Goal: Task Accomplishment & Management: Use online tool/utility

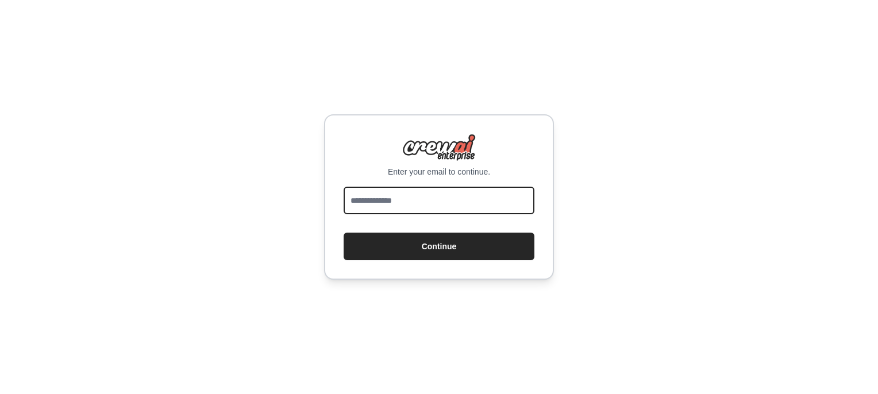
click at [414, 197] on input "email" at bounding box center [439, 201] width 191 height 28
type input "**********"
click at [344, 233] on button "Continue" at bounding box center [439, 247] width 191 height 28
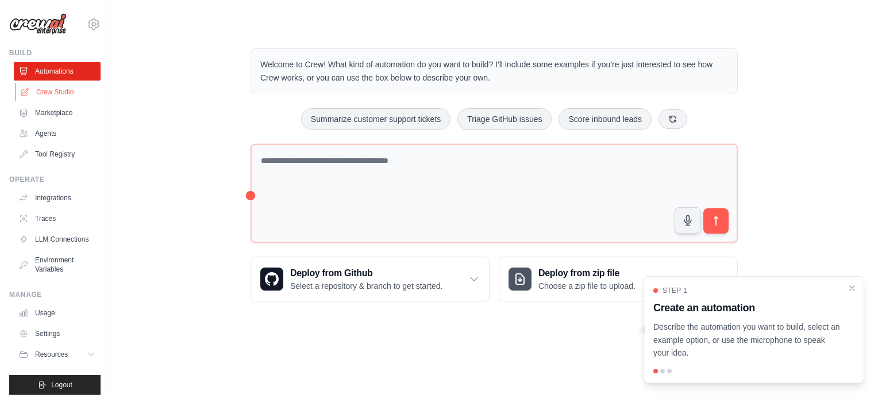
click at [39, 93] on link "Crew Studio" at bounding box center [58, 92] width 87 height 18
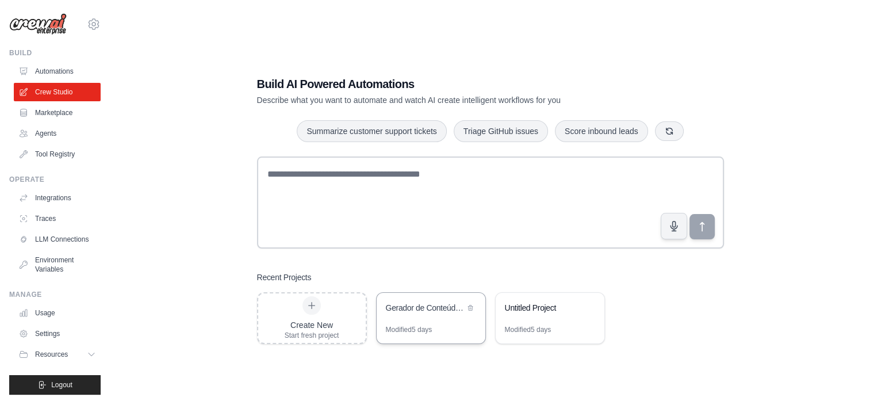
click at [424, 309] on div "Gerador de Conteúdo IA em Vendas" at bounding box center [425, 307] width 79 height 11
click at [322, 317] on div "Create New Start fresh project" at bounding box center [312, 318] width 55 height 44
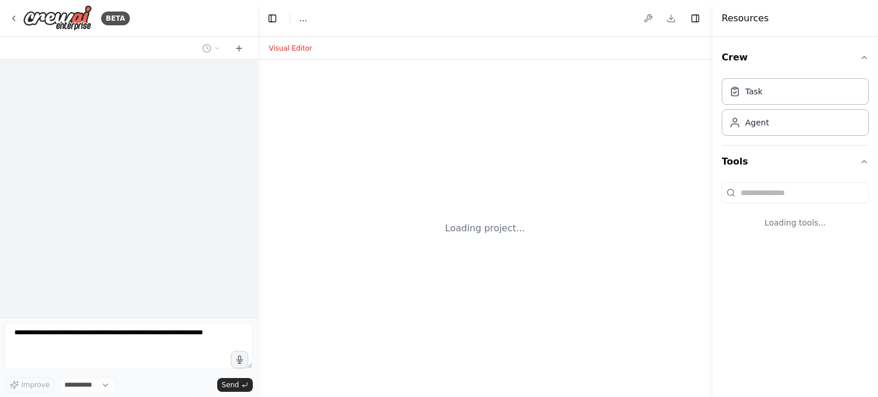
select select "****"
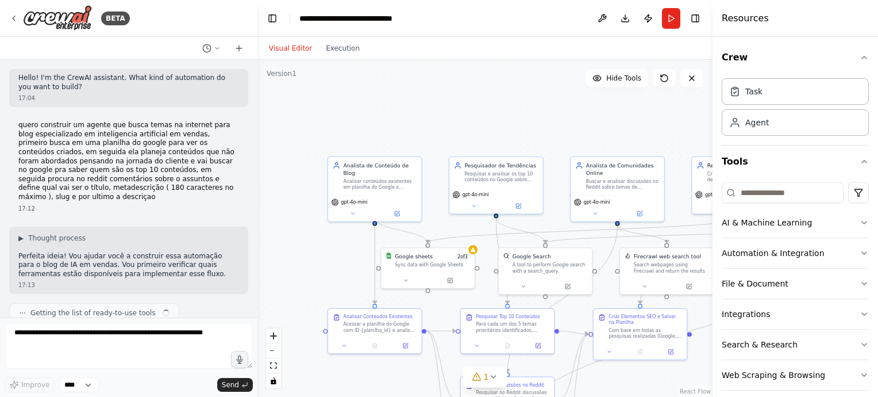
scroll to position [2407, 0]
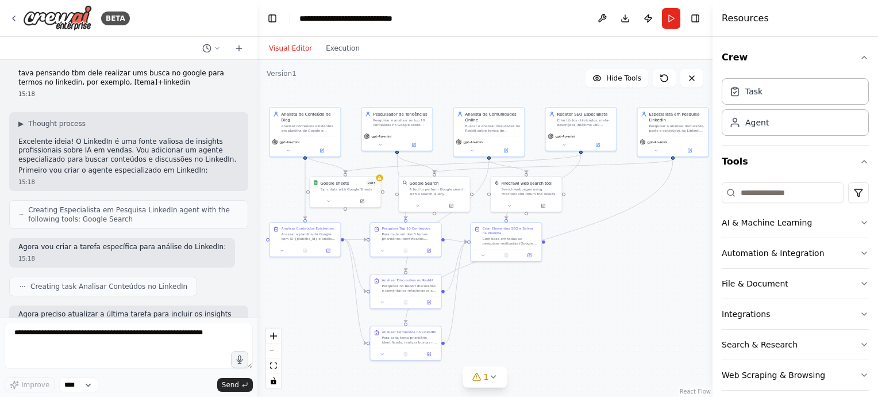
drag, startPoint x: 625, startPoint y: 332, endPoint x: 559, endPoint y: 266, distance: 93.5
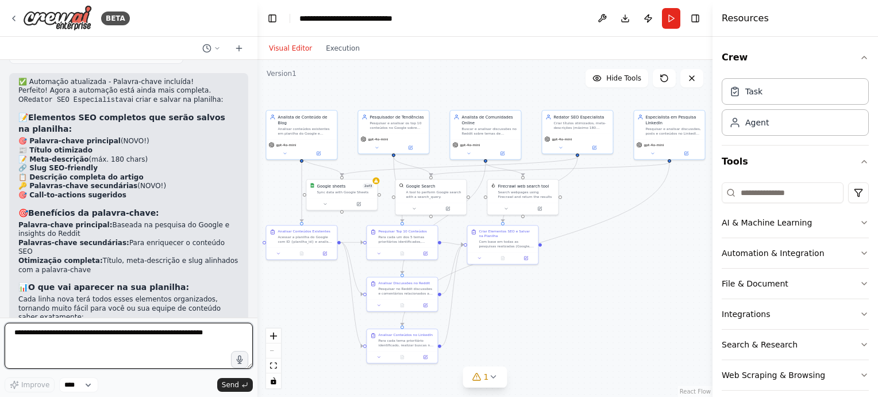
click at [148, 334] on textarea at bounding box center [129, 345] width 248 height 46
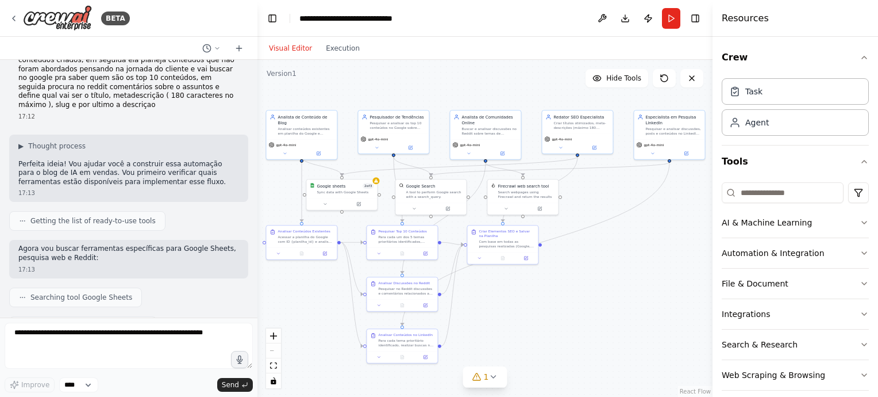
scroll to position [0, 0]
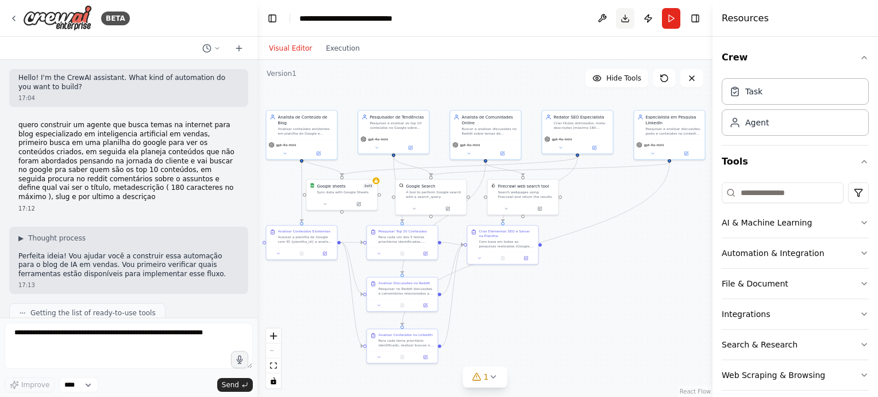
click at [625, 20] on button "Download" at bounding box center [625, 18] width 18 height 21
drag, startPoint x: 620, startPoint y: 283, endPoint x: 623, endPoint y: 277, distance: 6.9
click at [623, 190] on div ".deletable-edge-delete-btn { width: 20px; height: 20px; border: 0px solid #ffff…" at bounding box center [485, 228] width 455 height 337
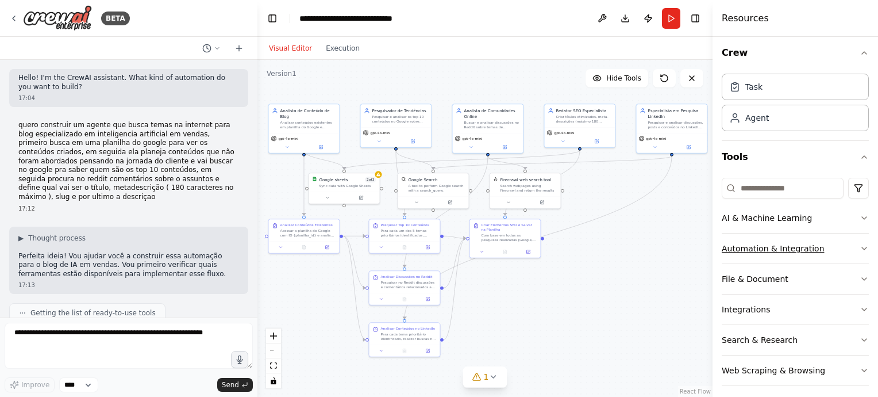
scroll to position [11, 0]
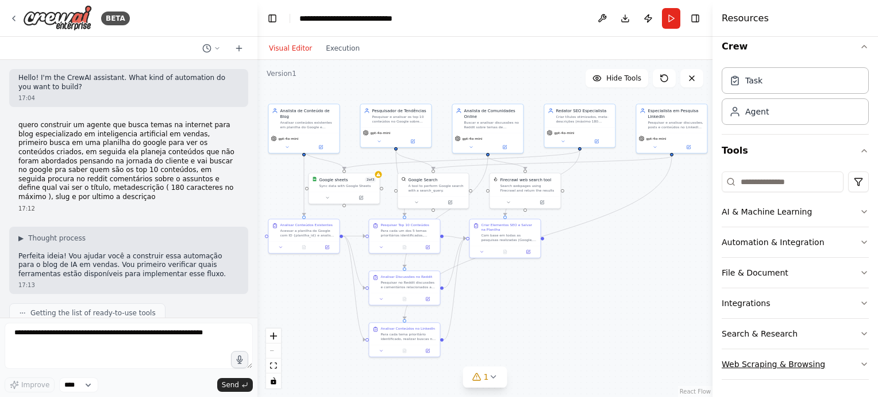
click at [848, 356] on button "Web Scraping & Browsing" at bounding box center [795, 364] width 147 height 30
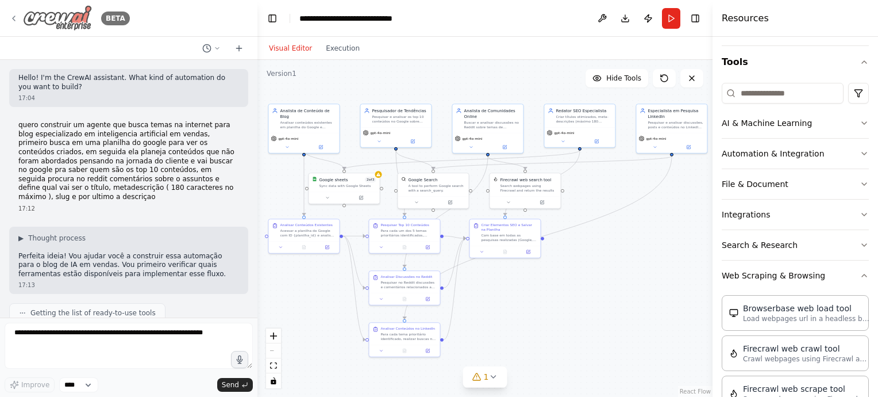
scroll to position [97, 0]
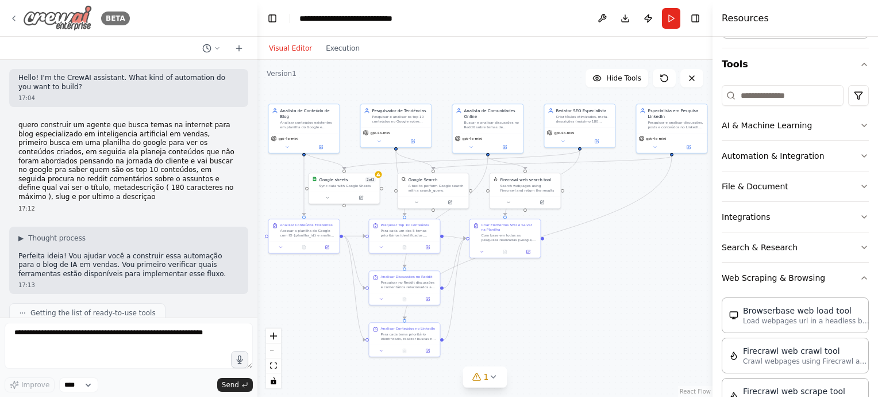
click at [17, 17] on icon at bounding box center [13, 18] width 9 height 9
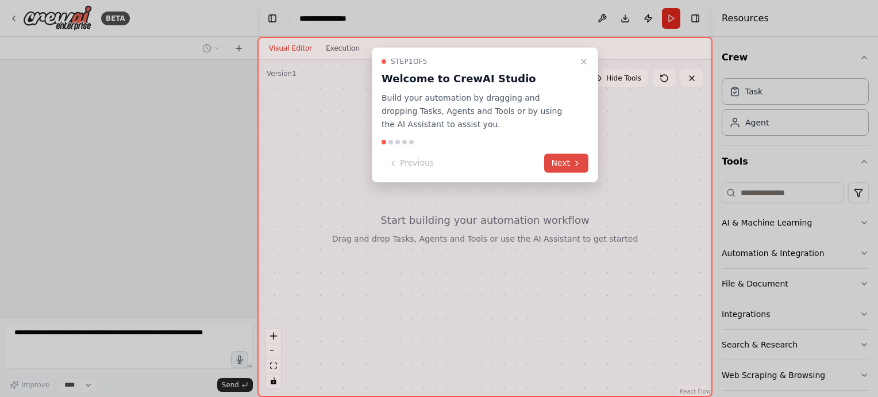
click at [566, 156] on button "Next" at bounding box center [566, 162] width 44 height 19
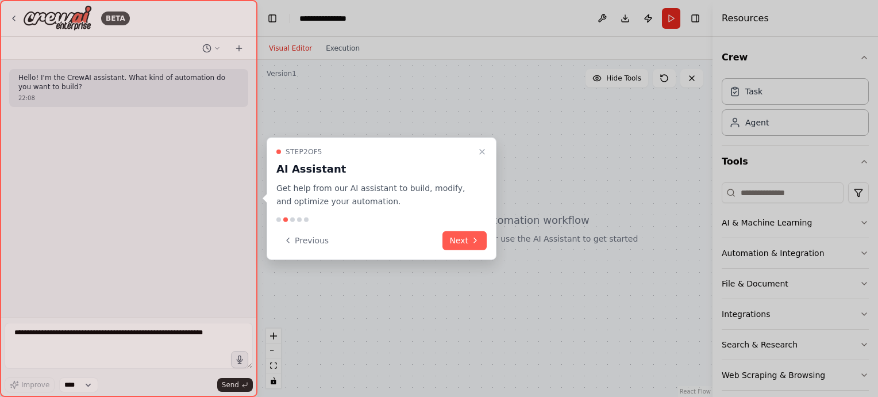
click at [463, 240] on button "Next" at bounding box center [465, 239] width 44 height 19
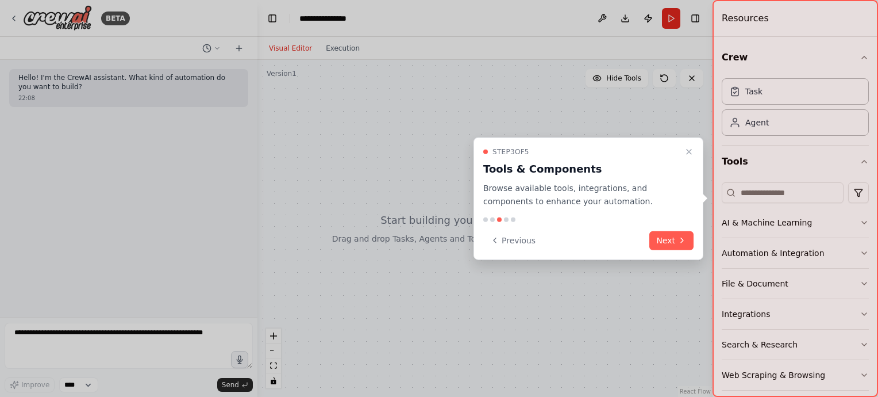
click at [463, 240] on div at bounding box center [439, 198] width 878 height 397
click at [674, 237] on button "Next" at bounding box center [672, 239] width 44 height 19
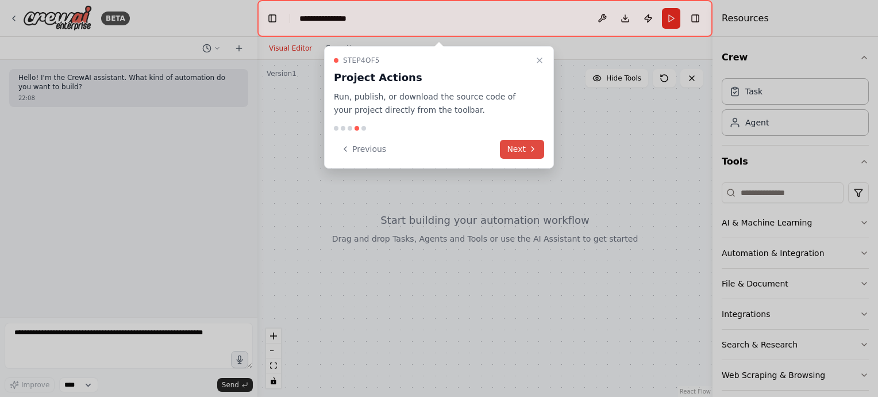
click at [528, 152] on button "Next" at bounding box center [522, 149] width 44 height 19
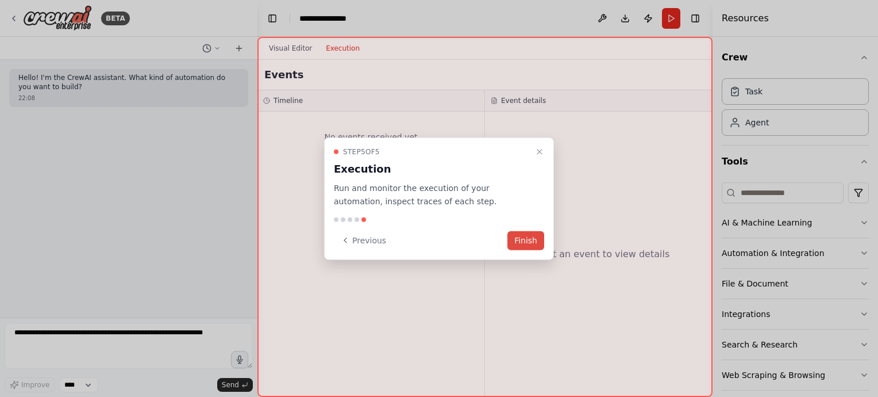
click at [531, 235] on button "Finish" at bounding box center [526, 239] width 37 height 19
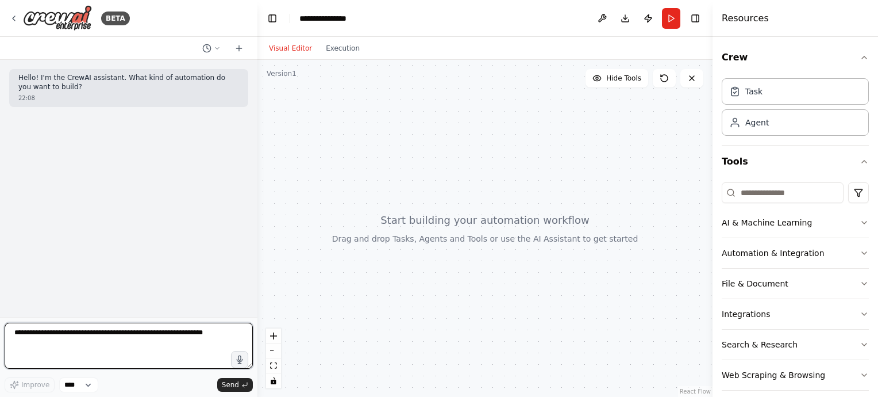
click at [140, 343] on textarea at bounding box center [129, 345] width 248 height 46
click at [159, 332] on textarea "**********" at bounding box center [129, 345] width 248 height 46
type textarea "**********"
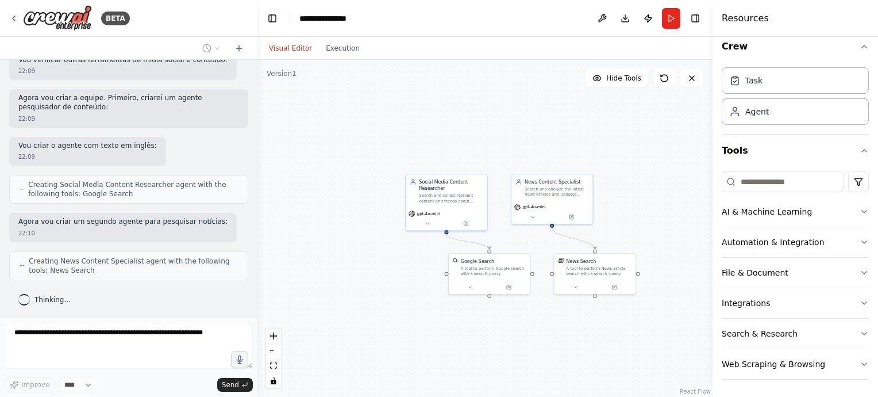
scroll to position [352, 0]
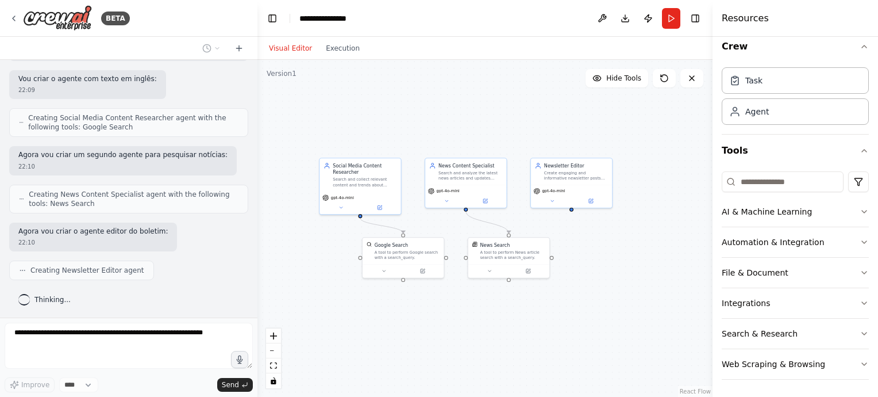
drag, startPoint x: 675, startPoint y: 288, endPoint x: 589, endPoint y: 272, distance: 87.7
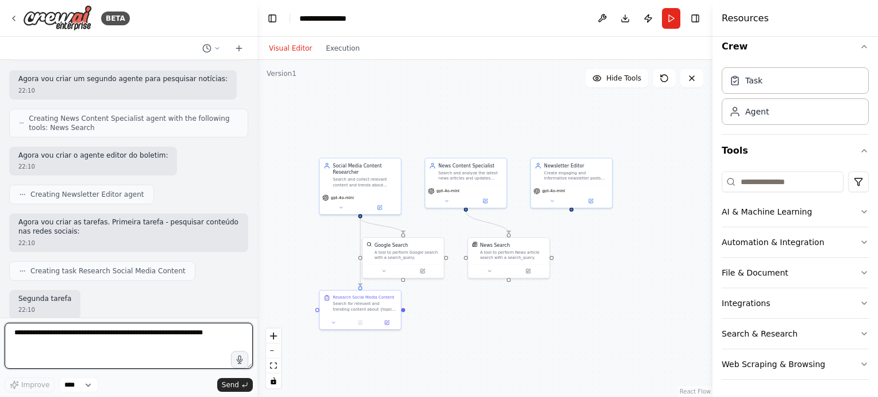
scroll to position [494, 0]
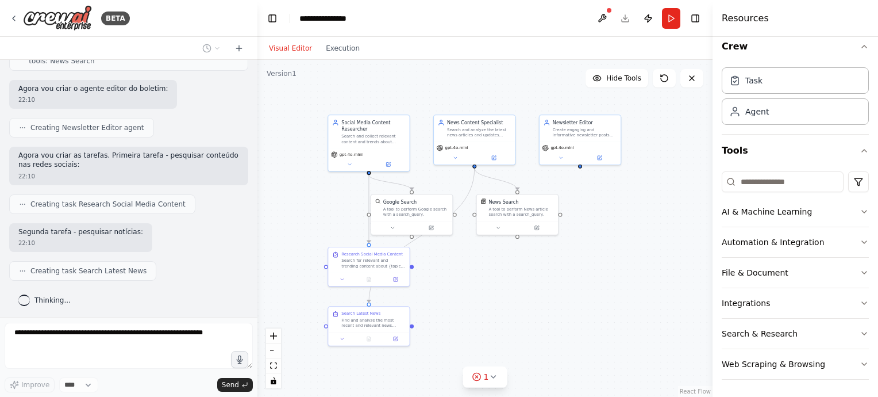
drag, startPoint x: 506, startPoint y: 313, endPoint x: 514, endPoint y: 270, distance: 44.0
click at [475, 379] on circle at bounding box center [476, 375] width 7 height 7
click at [524, 348] on button at bounding box center [531, 347] width 20 height 14
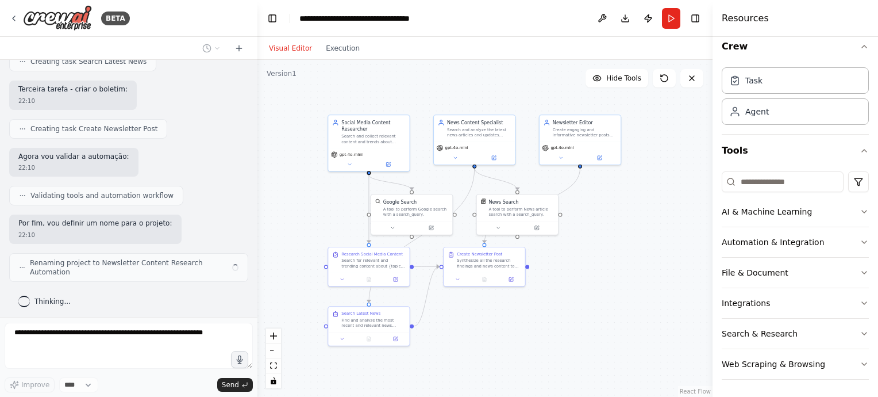
scroll to position [694, 0]
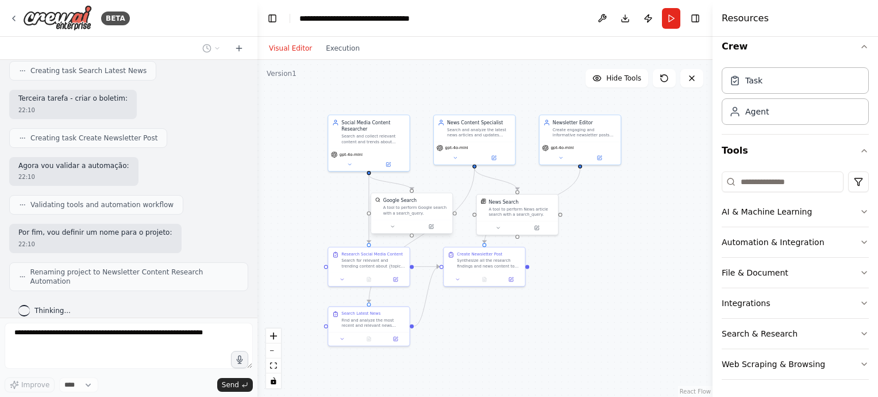
click at [410, 210] on div "A tool to perform Google search with a search_query." at bounding box center [416, 210] width 66 height 10
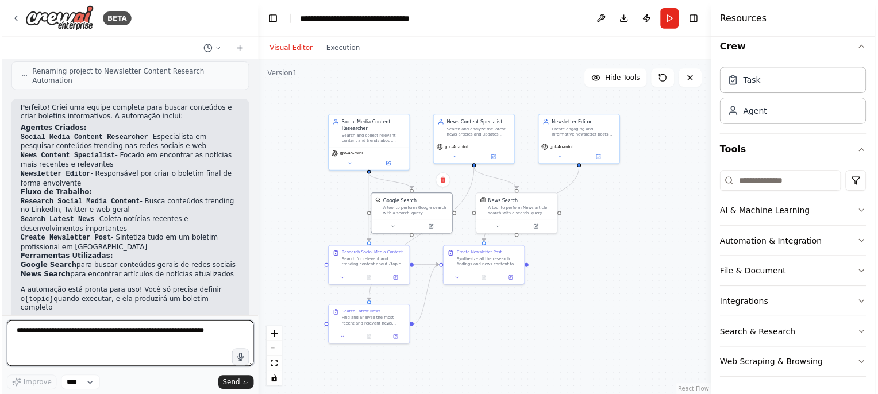
scroll to position [904, 0]
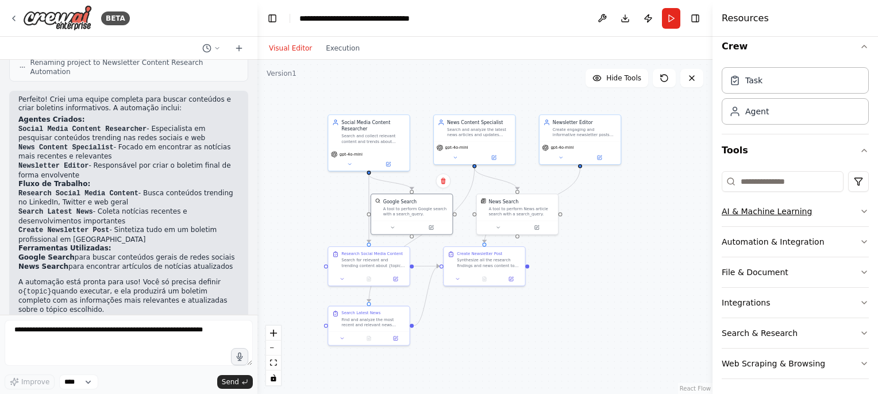
click at [833, 209] on button "AI & Machine Learning" at bounding box center [795, 212] width 147 height 30
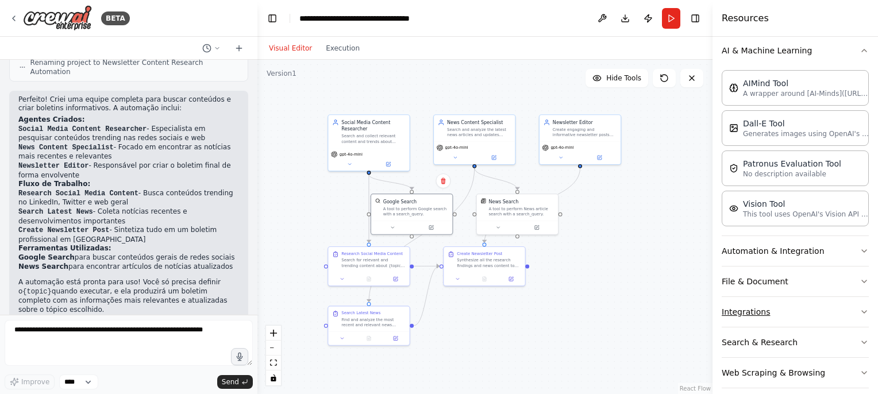
scroll to position [182, 0]
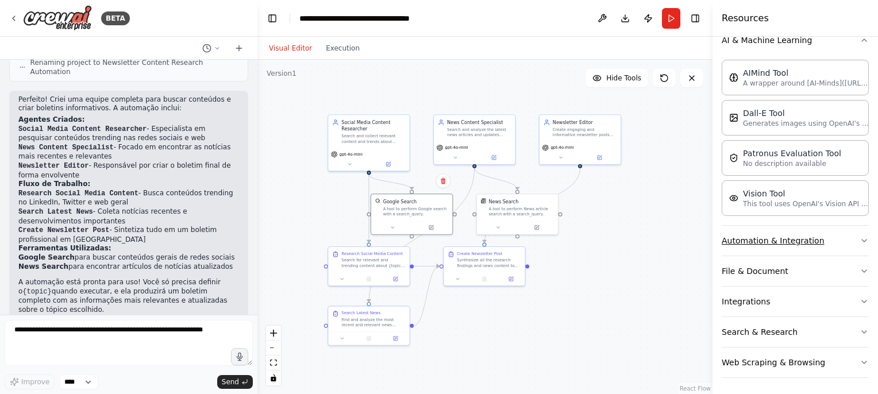
click at [800, 242] on button "Automation & Integration" at bounding box center [795, 241] width 147 height 30
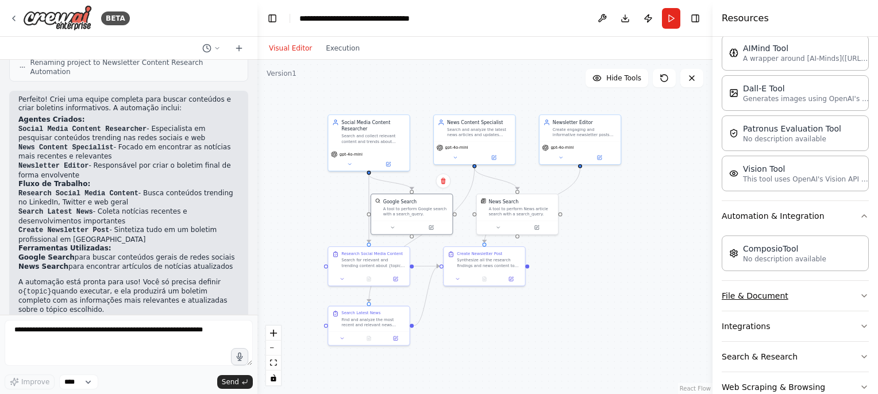
scroll to position [232, 0]
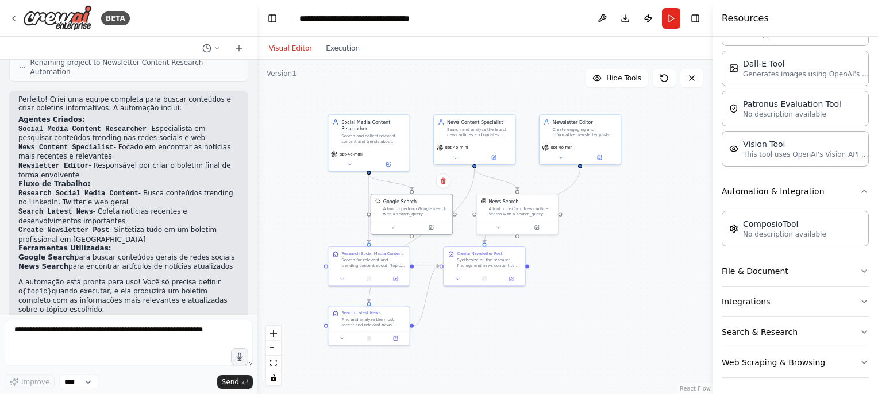
click at [788, 274] on button "File & Document" at bounding box center [795, 271] width 147 height 30
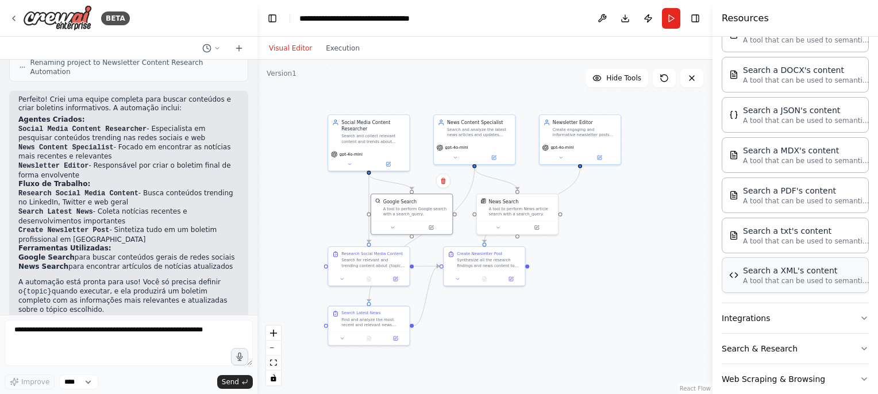
scroll to position [521, 0]
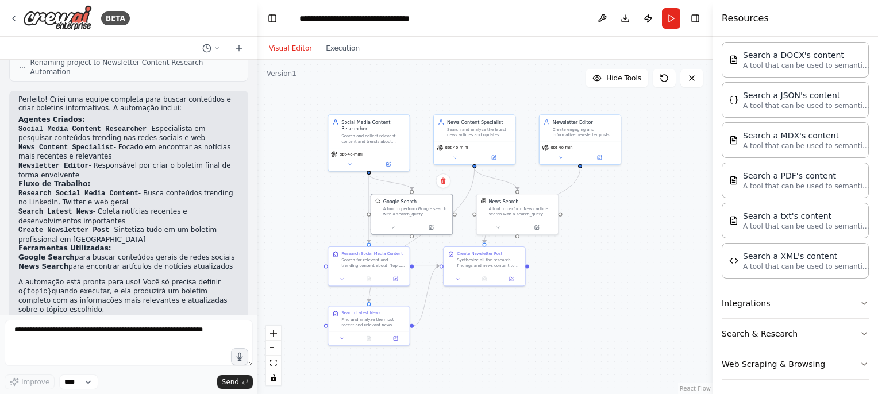
click at [789, 295] on button "Integrations" at bounding box center [795, 304] width 147 height 30
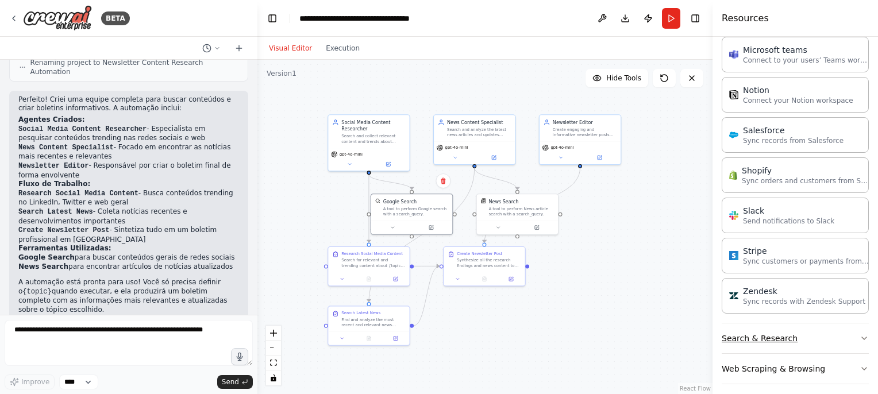
click at [802, 324] on button "Search & Research" at bounding box center [795, 339] width 147 height 30
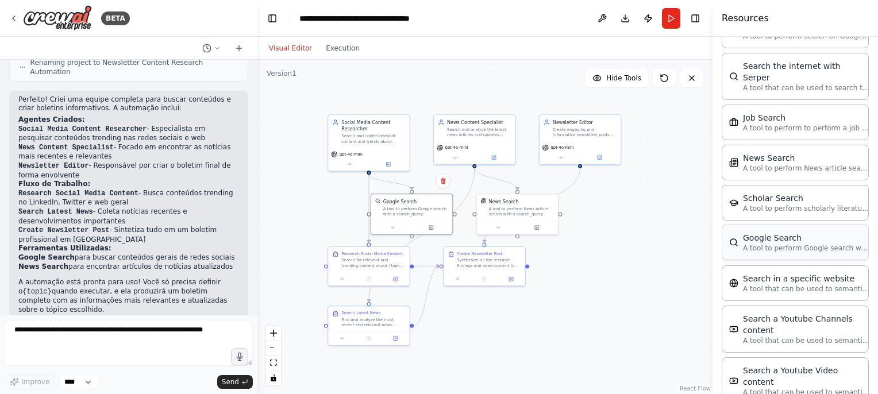
scroll to position [1871, 0]
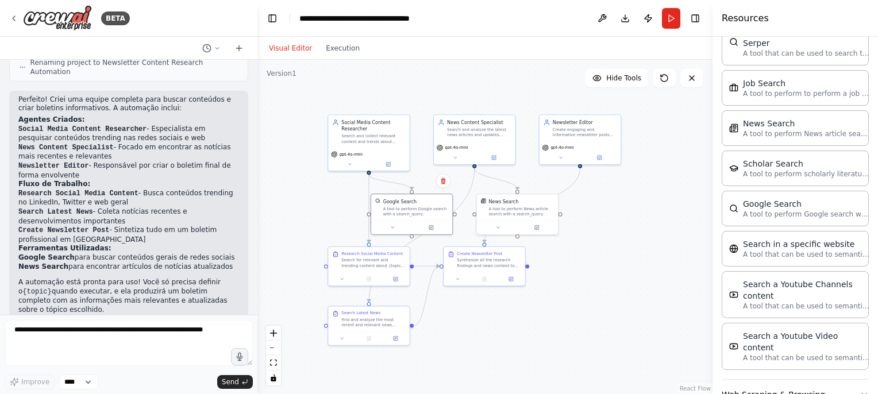
click at [808, 380] on button "Web Scraping & Browsing" at bounding box center [795, 395] width 147 height 30
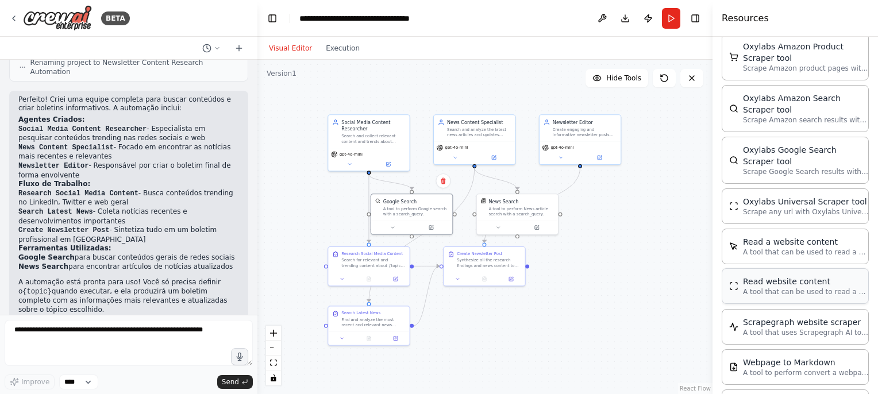
scroll to position [2475, 0]
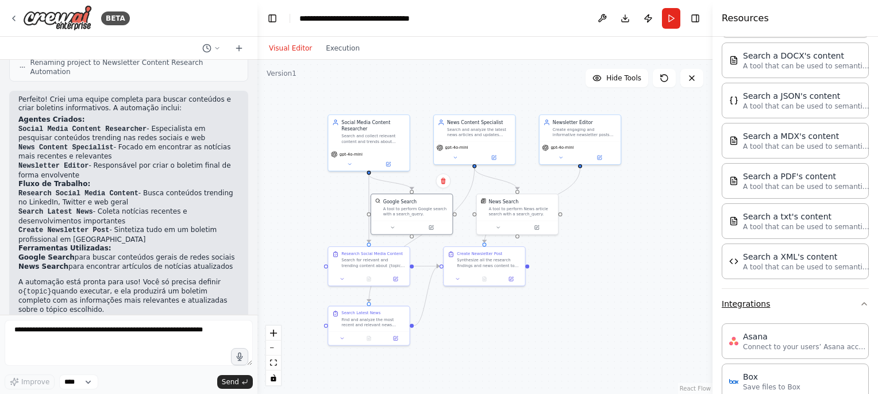
click at [782, 299] on button "Integrations" at bounding box center [795, 304] width 147 height 30
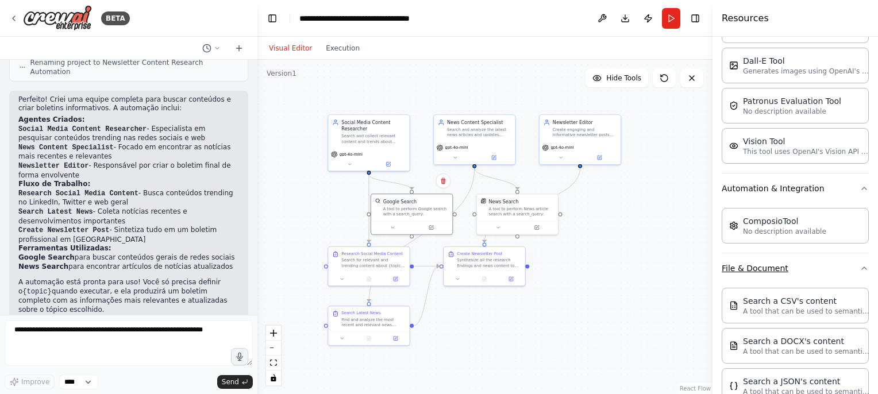
scroll to position [233, 0]
click at [791, 270] on button "File & Document" at bounding box center [795, 270] width 147 height 30
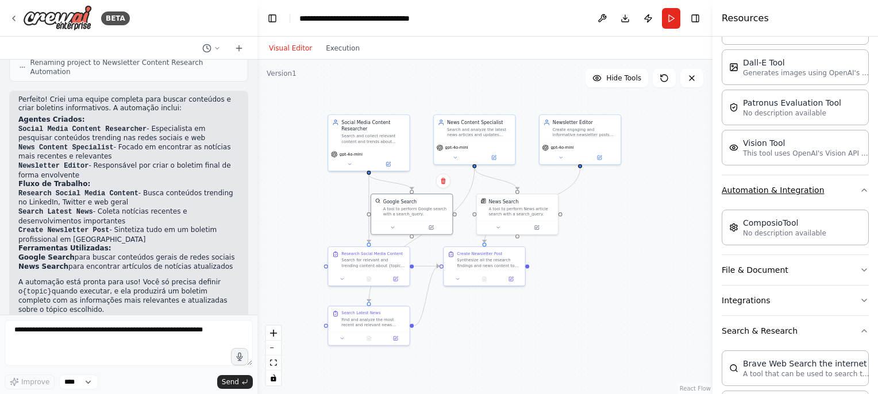
click at [819, 196] on button "Automation & Integration" at bounding box center [795, 190] width 147 height 30
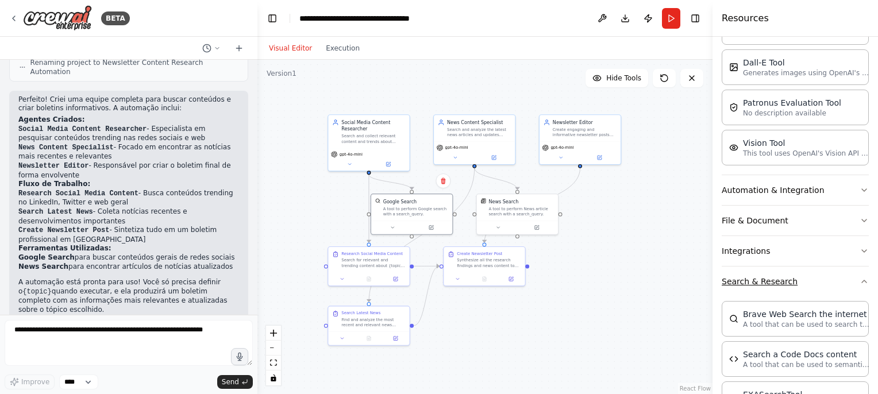
click at [801, 285] on button "Search & Research" at bounding box center [795, 282] width 147 height 30
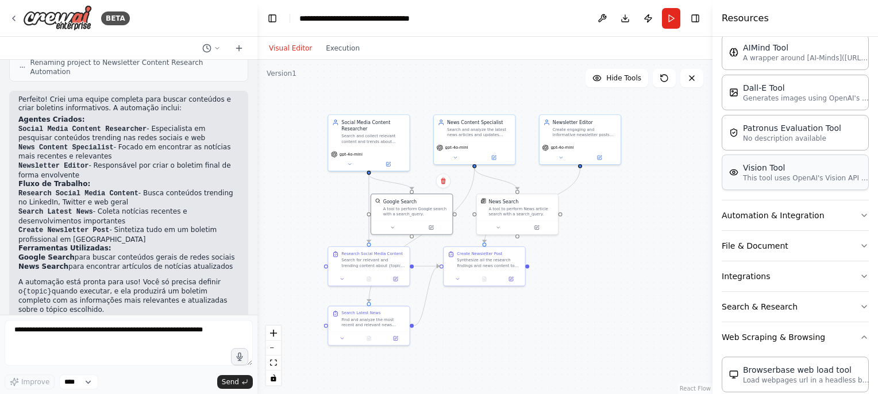
scroll to position [118, 0]
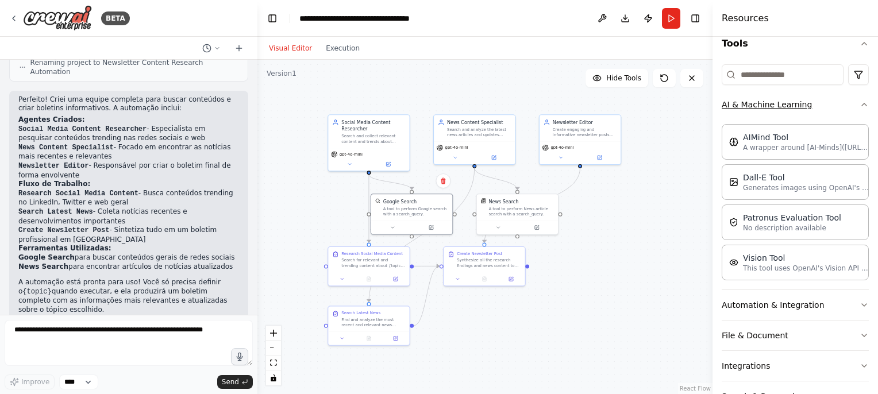
click at [826, 107] on button "AI & Machine Learning" at bounding box center [795, 105] width 147 height 30
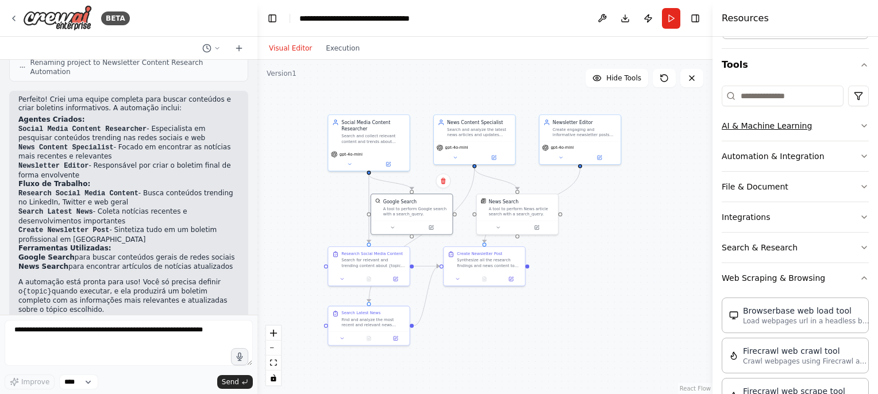
scroll to position [60, 0]
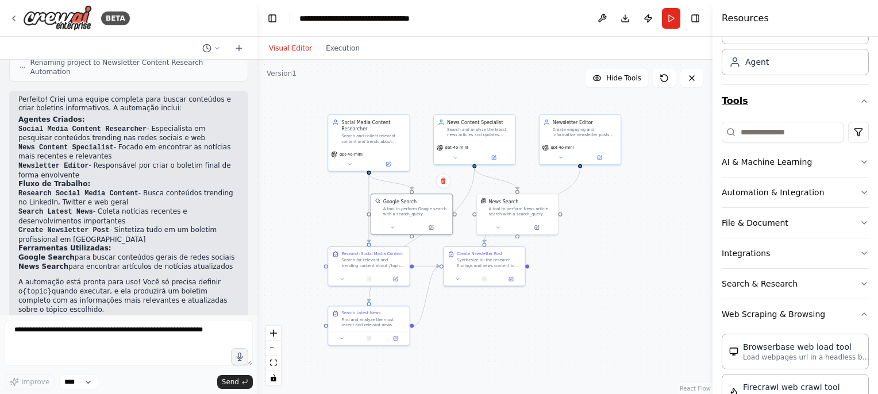
click at [860, 97] on icon "button" at bounding box center [864, 101] width 9 height 9
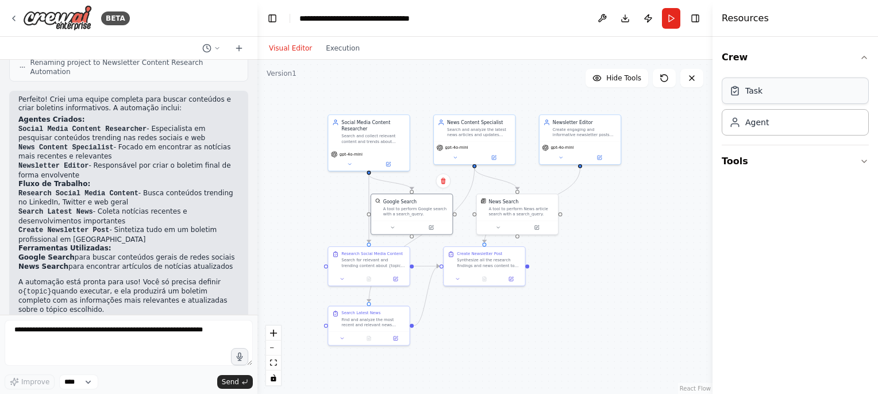
scroll to position [0, 0]
click at [844, 162] on button "Tools" at bounding box center [795, 161] width 147 height 32
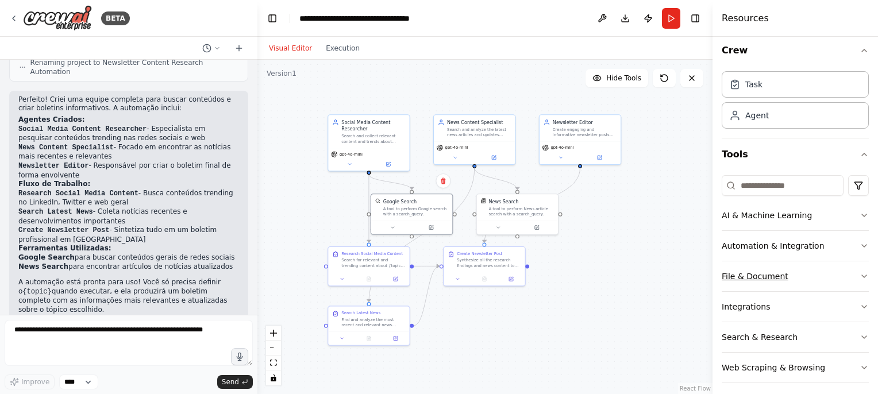
scroll to position [13, 0]
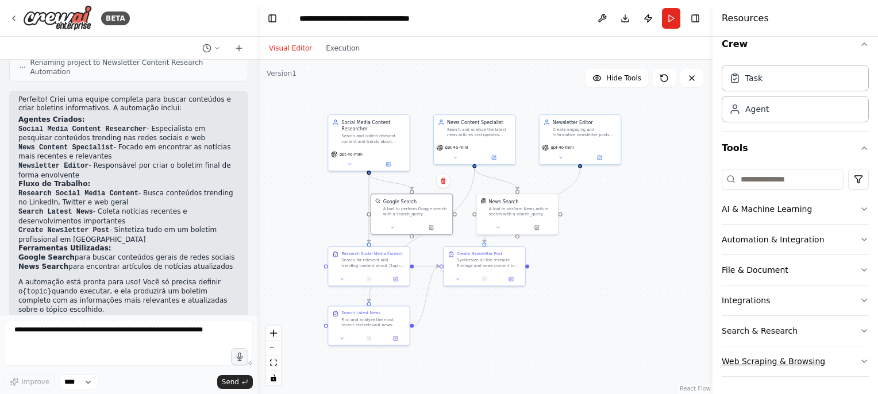
click at [860, 362] on icon "button" at bounding box center [864, 361] width 9 height 9
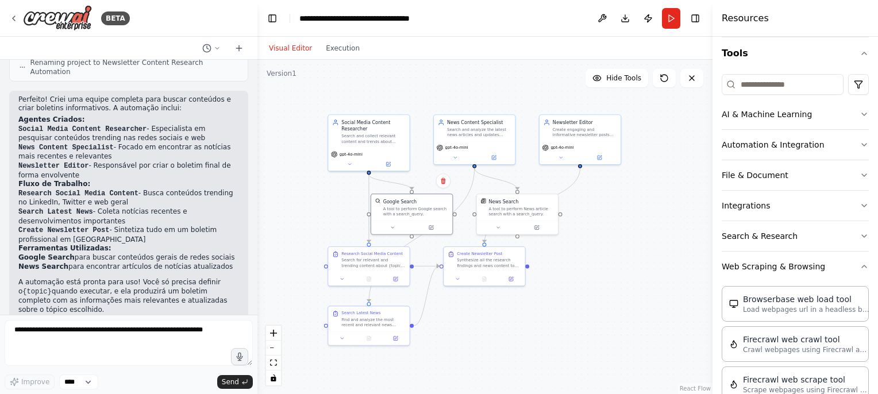
scroll to position [287, 0]
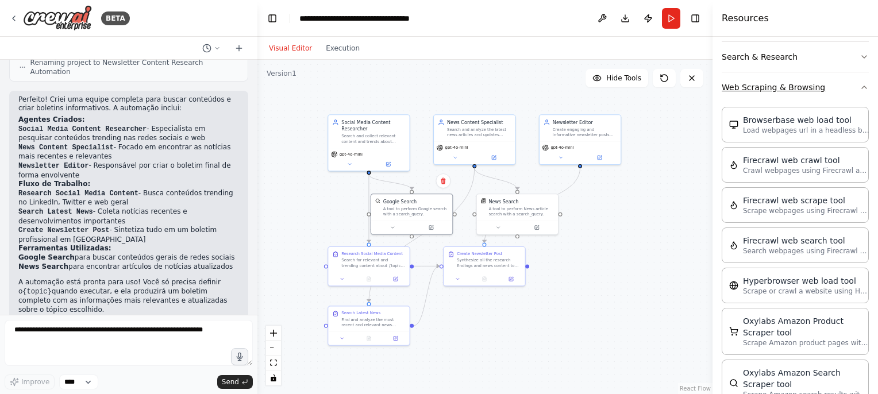
click at [846, 87] on button "Web Scraping & Browsing" at bounding box center [795, 87] width 147 height 30
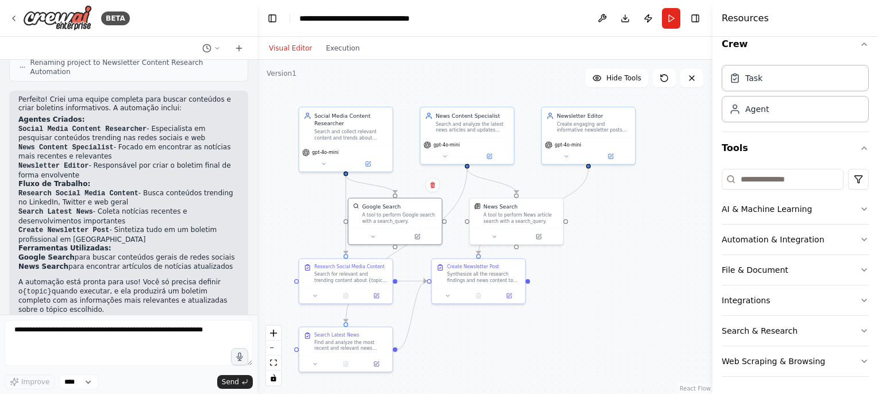
click at [633, 240] on div ".deletable-edge-delete-btn { width: 20px; height: 20px; border: 0px solid #ffff…" at bounding box center [485, 227] width 455 height 335
click at [737, 374] on button "Web Scraping & Browsing" at bounding box center [795, 362] width 147 height 30
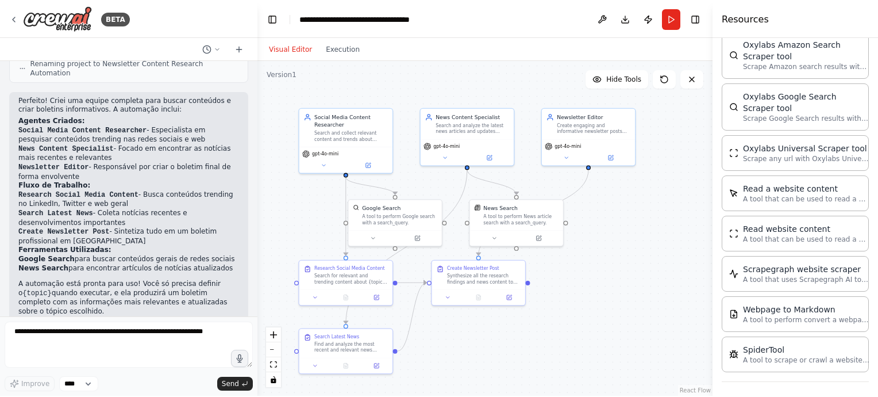
scroll to position [614, 0]
